Goal: Communication & Community: Answer question/provide support

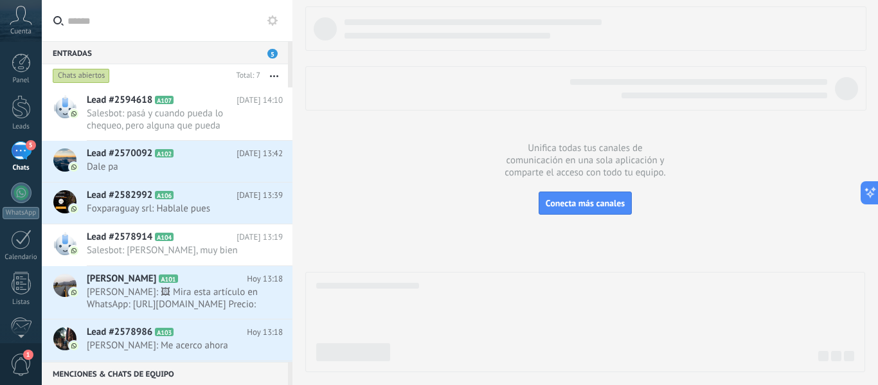
click at [273, 72] on button "button" at bounding box center [274, 75] width 28 height 23
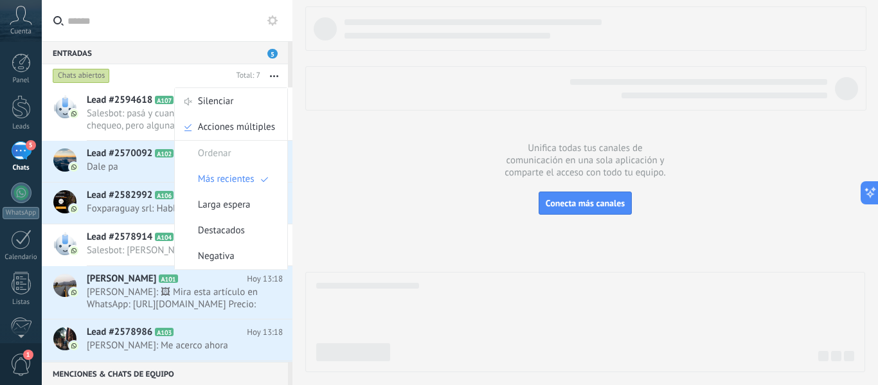
click at [116, 122] on span "Salesbot: pasá y cuando pueda lo chequeo, pero alguna que pueda acompañar el af…" at bounding box center [173, 119] width 172 height 24
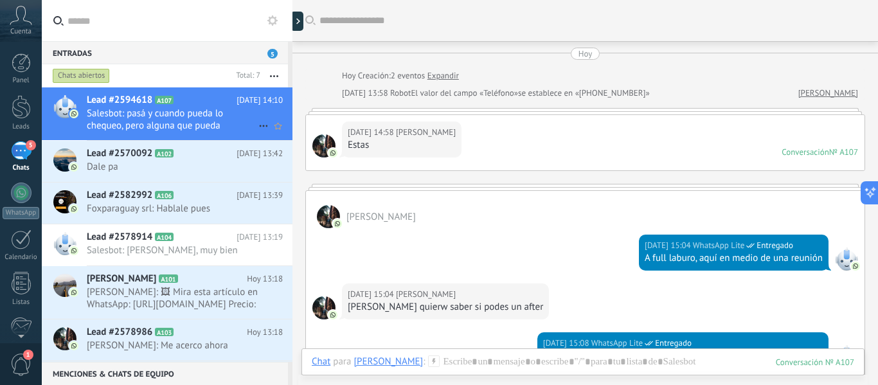
scroll to position [95, 0]
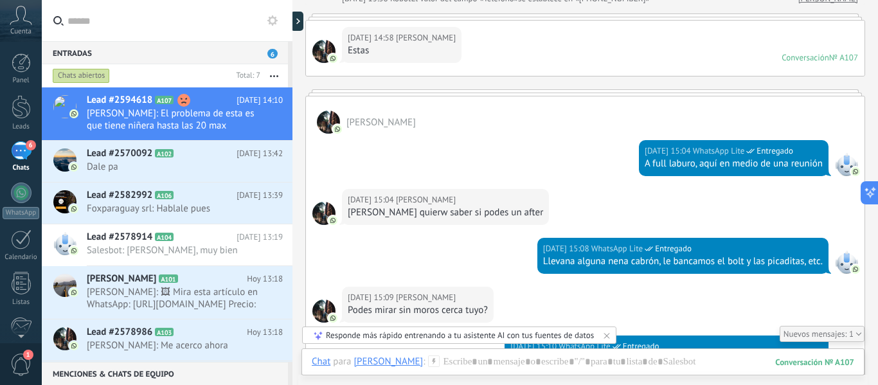
drag, startPoint x: 116, startPoint y: 122, endPoint x: 276, endPoint y: 78, distance: 165.3
click at [276, 78] on button "button" at bounding box center [274, 75] width 28 height 23
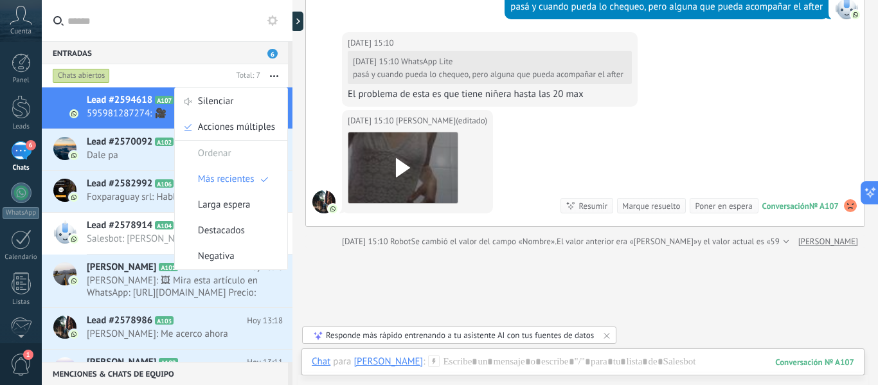
scroll to position [447, 0]
click at [153, 287] on span "[PERSON_NAME]: 🖼 ‎Mira esta artículo en WhatsApp: [URL][DOMAIN_NAME] ‎Precio: G…" at bounding box center [173, 287] width 172 height 24
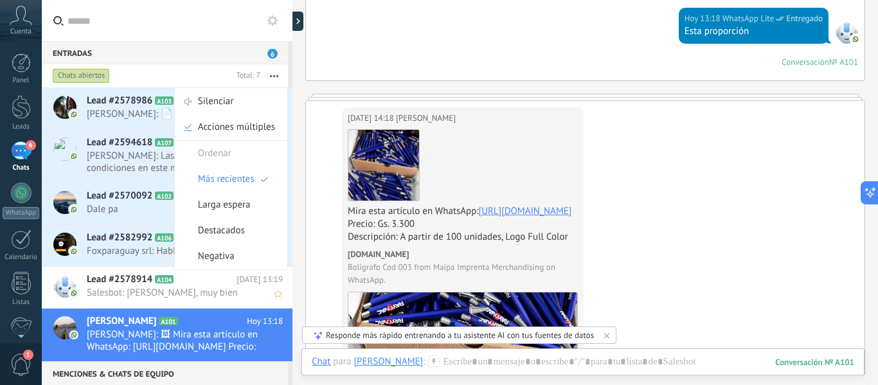
scroll to position [60, 0]
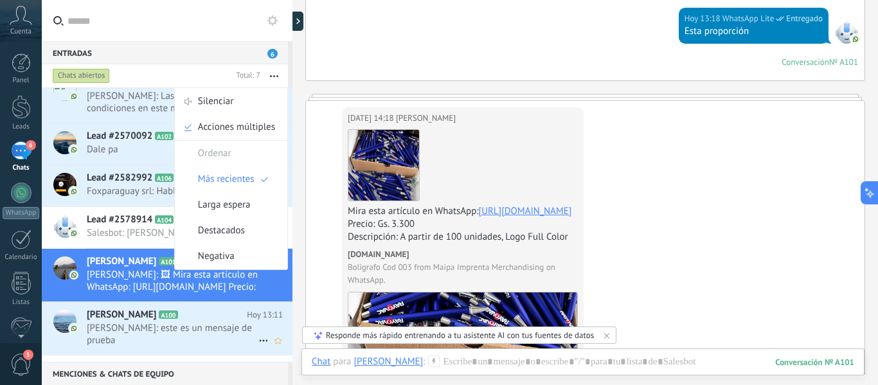
click at [138, 323] on span "[PERSON_NAME]: este es un mensaje de prueba" at bounding box center [173, 334] width 172 height 24
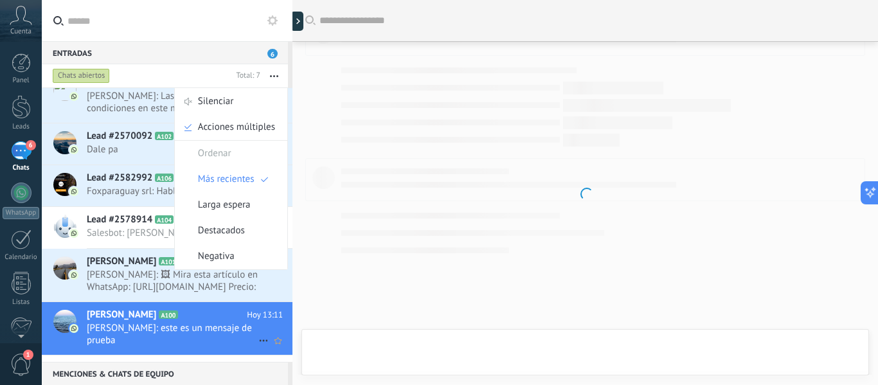
scroll to position [87, 0]
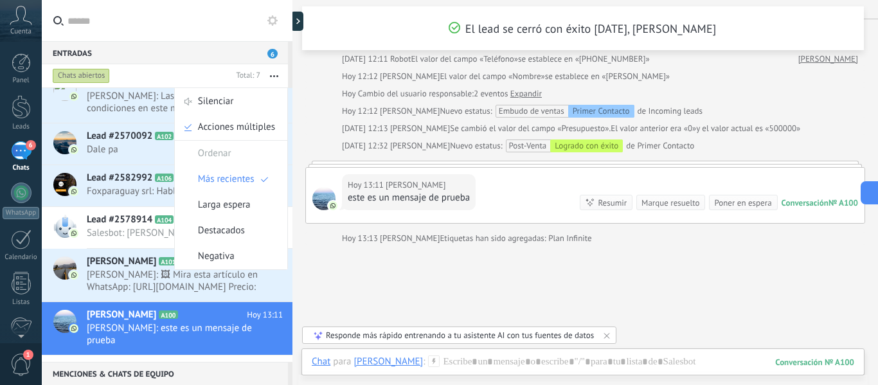
click at [278, 77] on button "button" at bounding box center [274, 75] width 28 height 23
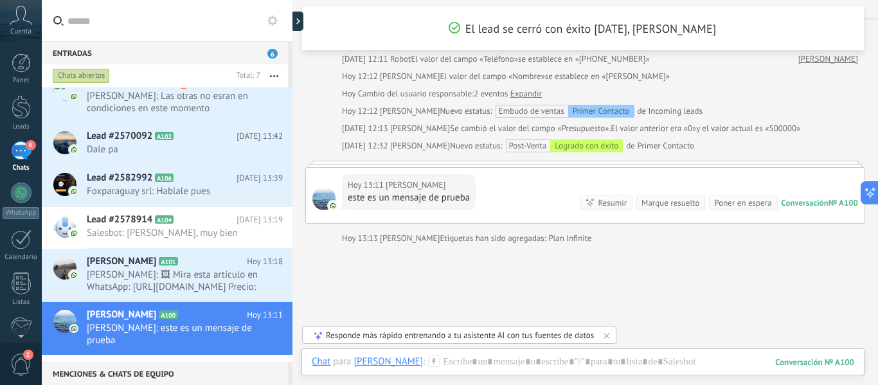
click at [278, 77] on button "button" at bounding box center [274, 75] width 28 height 23
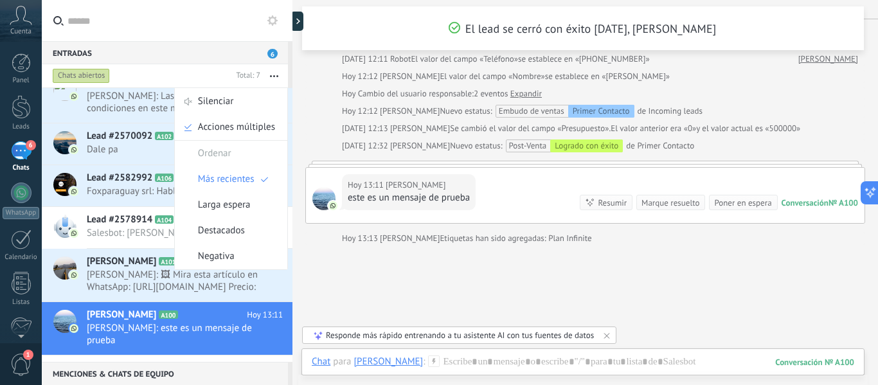
scroll to position [0, 0]
